Goal: Transaction & Acquisition: Purchase product/service

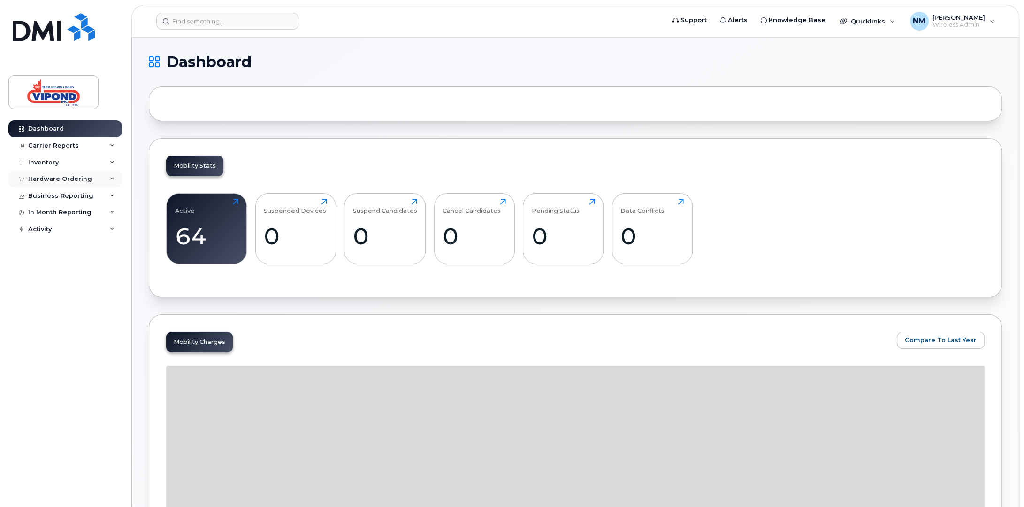
click at [48, 180] on div "Hardware Ordering" at bounding box center [60, 179] width 64 height 8
click at [54, 198] on div "Overview" at bounding box center [47, 196] width 31 height 8
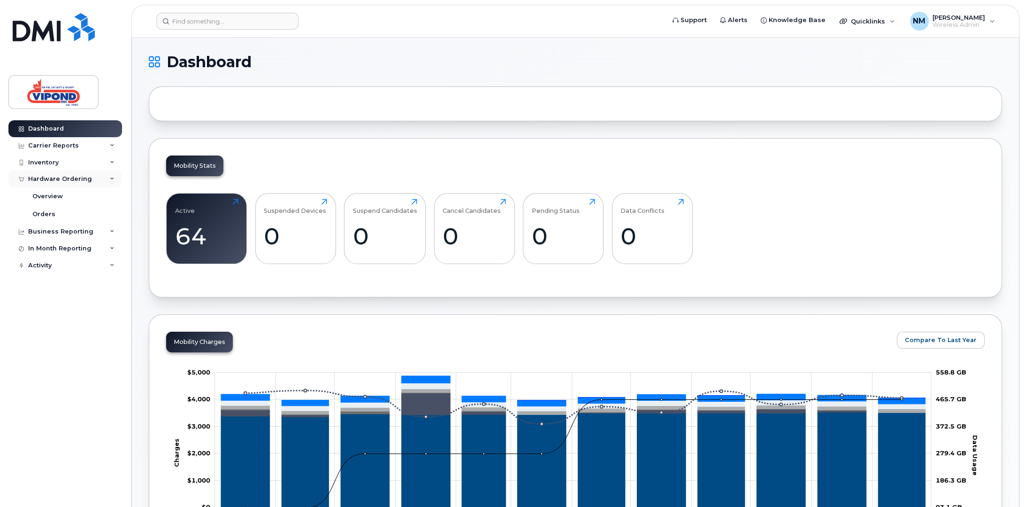
click at [64, 176] on div "Hardware Ordering" at bounding box center [60, 179] width 64 height 8
click at [64, 181] on div "Hardware Ordering" at bounding box center [60, 179] width 64 height 8
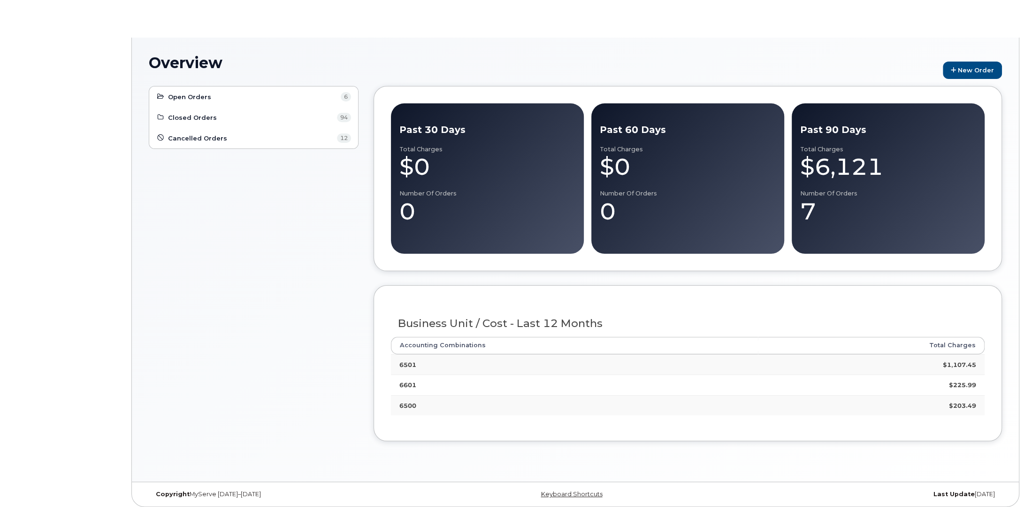
click at [47, 194] on body "Overview New Order Open Orders 6 Closed Orders 94 Cancelled Orders 12 Past 30 D…" at bounding box center [512, 255] width 1024 height 511
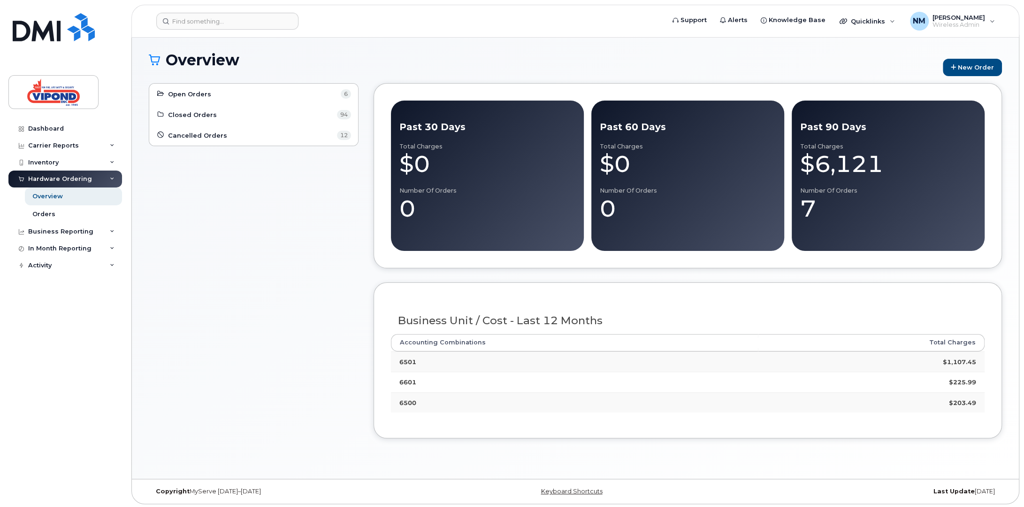
scroll to position [4, 0]
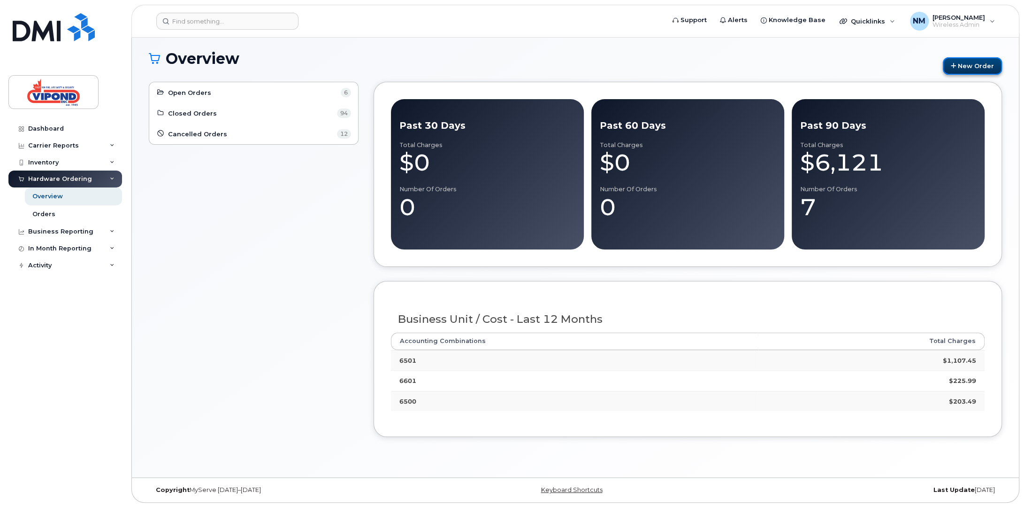
click at [970, 66] on link "New Order" at bounding box center [972, 65] width 59 height 17
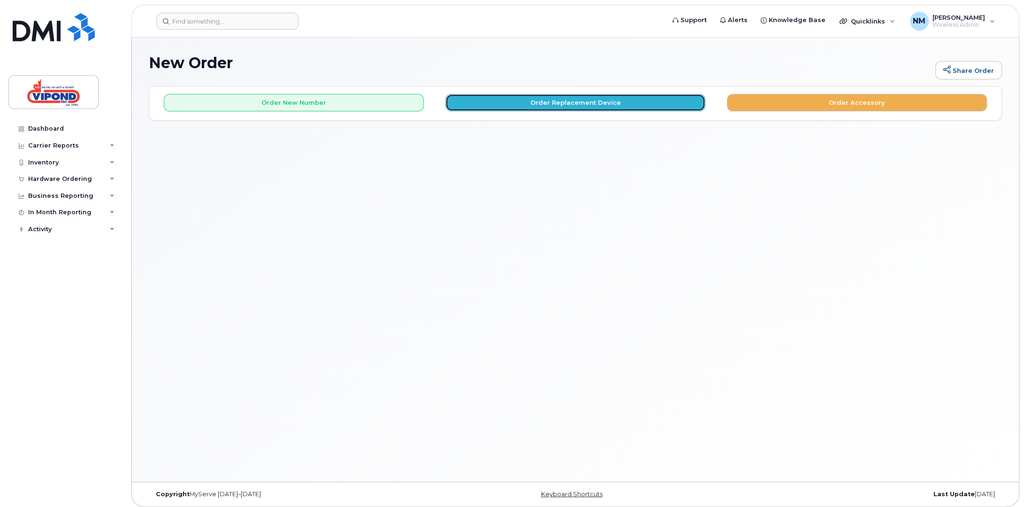
click at [569, 103] on button "Order Replacement Device" at bounding box center [576, 102] width 260 height 17
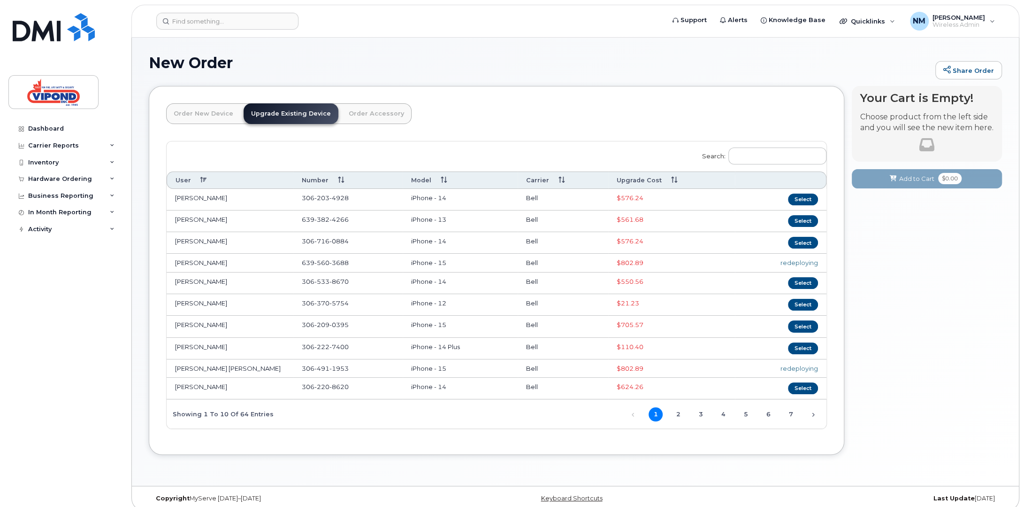
click at [650, 182] on th "Upgrade Cost" at bounding box center [671, 179] width 127 height 17
